Goal: Contribute content

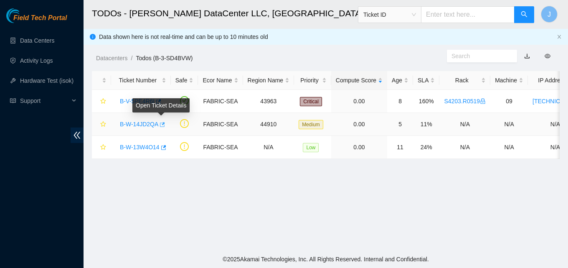
click at [163, 126] on icon "button" at bounding box center [162, 124] width 5 height 5
click at [53, 44] on link "Data Centers" at bounding box center [37, 40] width 34 height 7
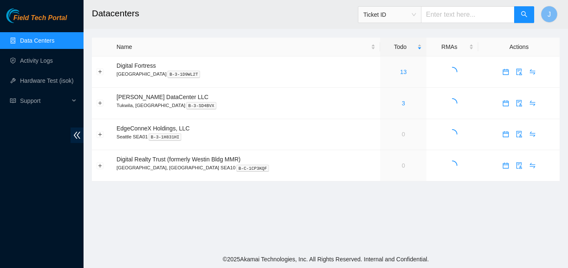
click at [45, 69] on ul "Data Centers Activity Logs Hardware Test (isok) Support" at bounding box center [42, 71] width 84 height 80
click at [47, 62] on link "Activity Logs" at bounding box center [36, 60] width 33 height 7
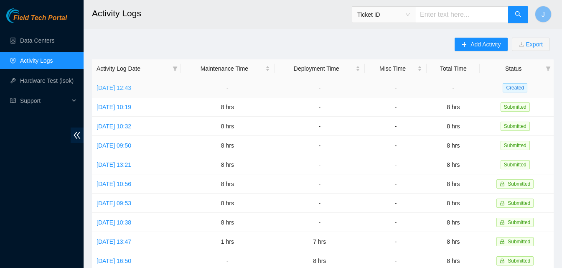
click at [131, 87] on link "Tue, 02 Sep 2025 12:43" at bounding box center [114, 87] width 35 height 7
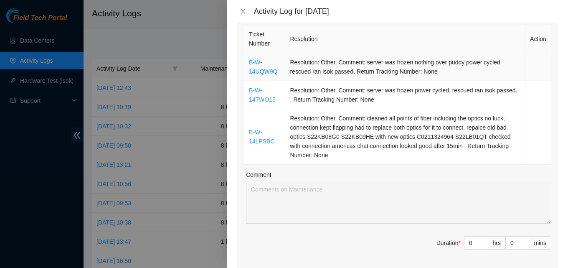
scroll to position [209, 0]
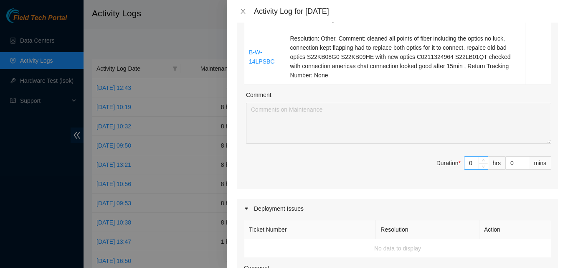
click at [470, 160] on input "0" at bounding box center [476, 163] width 23 height 13
type input "8"
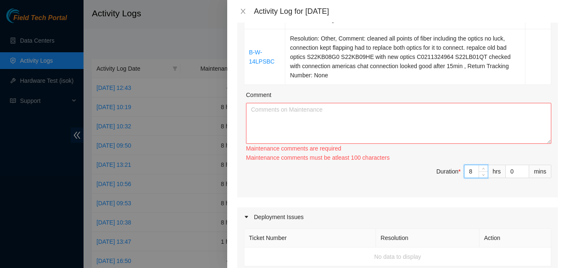
type input "8"
click at [330, 108] on textarea "Comment" at bounding box center [398, 123] width 305 height 41
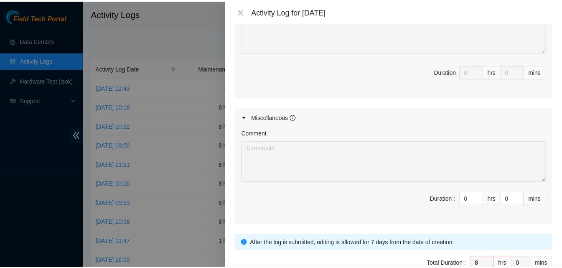
scroll to position [521, 0]
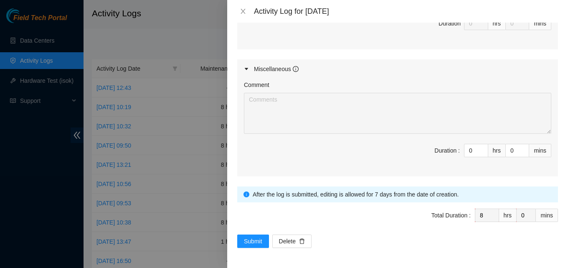
type textarea "worked on tickets at edgeconnex. then worked on tickets at sabey. got things do…"
click at [263, 234] on button "Submit" at bounding box center [253, 240] width 32 height 13
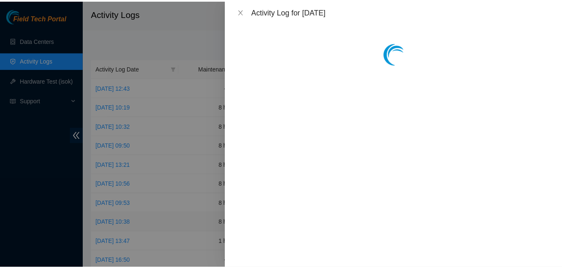
scroll to position [0, 0]
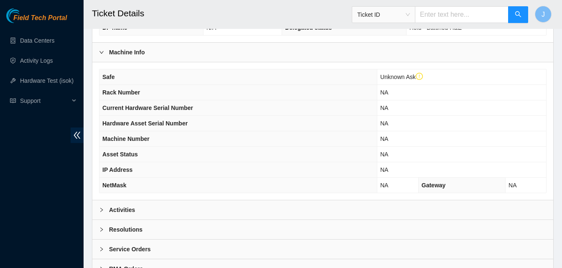
click at [159, 206] on div "Activities" at bounding box center [322, 209] width 461 height 19
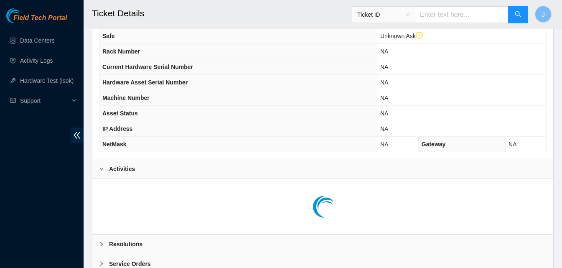
scroll to position [343, 0]
